Goal: Manage account settings

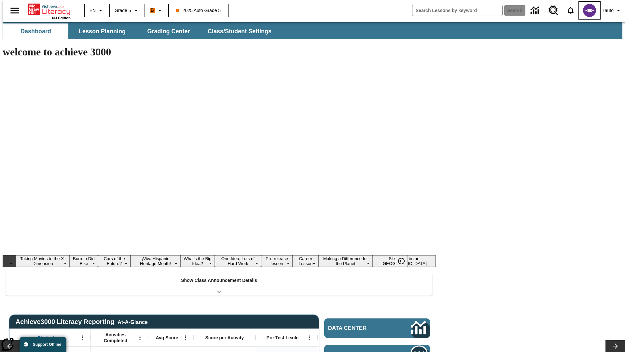
click at [586, 10] on img "Select a new avatar" at bounding box center [589, 10] width 13 height 13
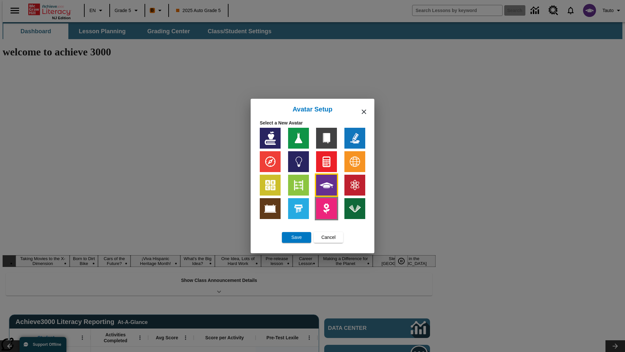
click at [326, 208] on img at bounding box center [326, 208] width 21 height 21
click at [297, 237] on span "Save" at bounding box center [296, 237] width 10 height 7
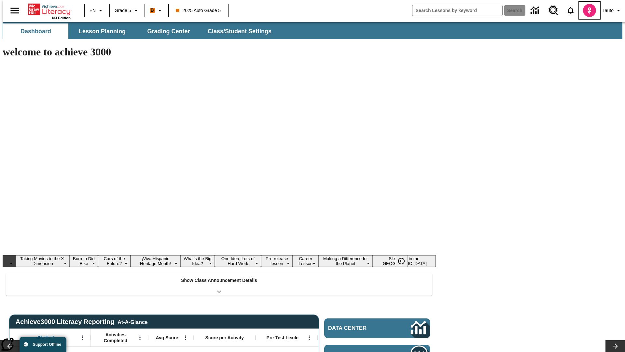
click at [586, 10] on img "Select a new avatar" at bounding box center [589, 10] width 13 height 13
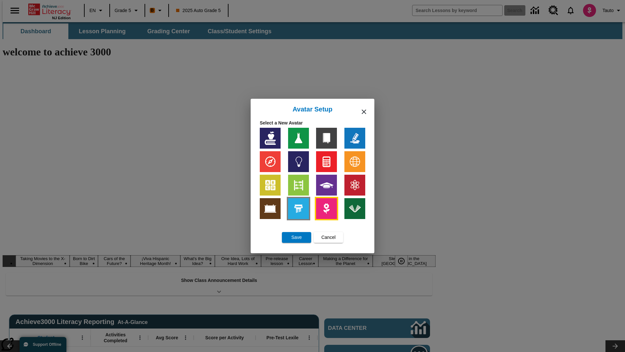
click at [298, 208] on img at bounding box center [298, 208] width 21 height 21
click at [328, 237] on span "Cancel" at bounding box center [328, 237] width 14 height 7
